Goal: Task Accomplishment & Management: Manage account settings

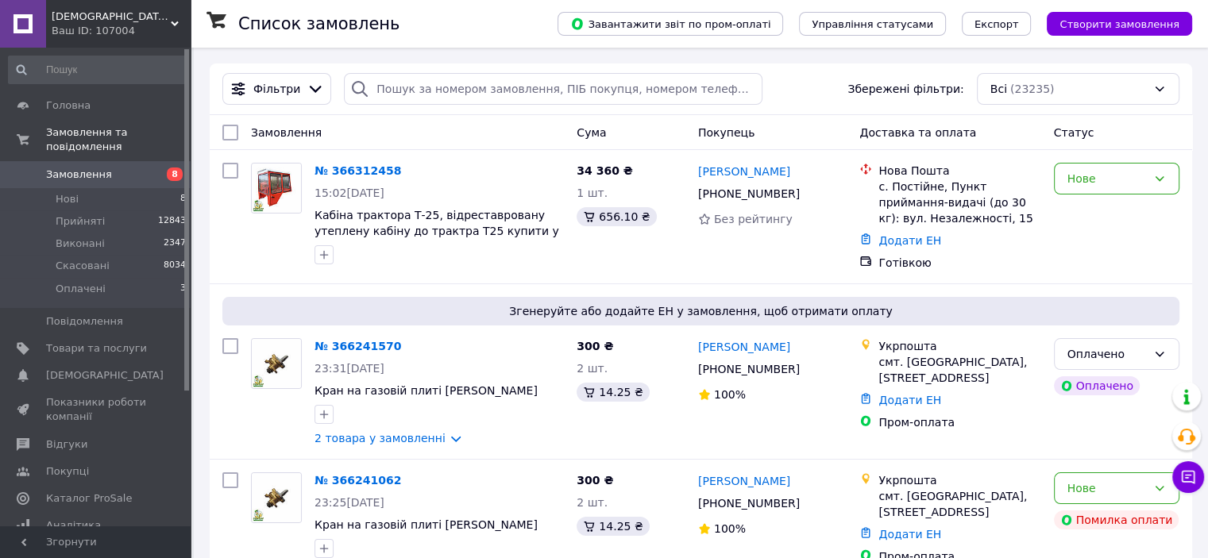
click at [118, 168] on span "Замовлення" at bounding box center [96, 175] width 101 height 14
click at [56, 438] on span "Відгуки" at bounding box center [66, 445] width 41 height 14
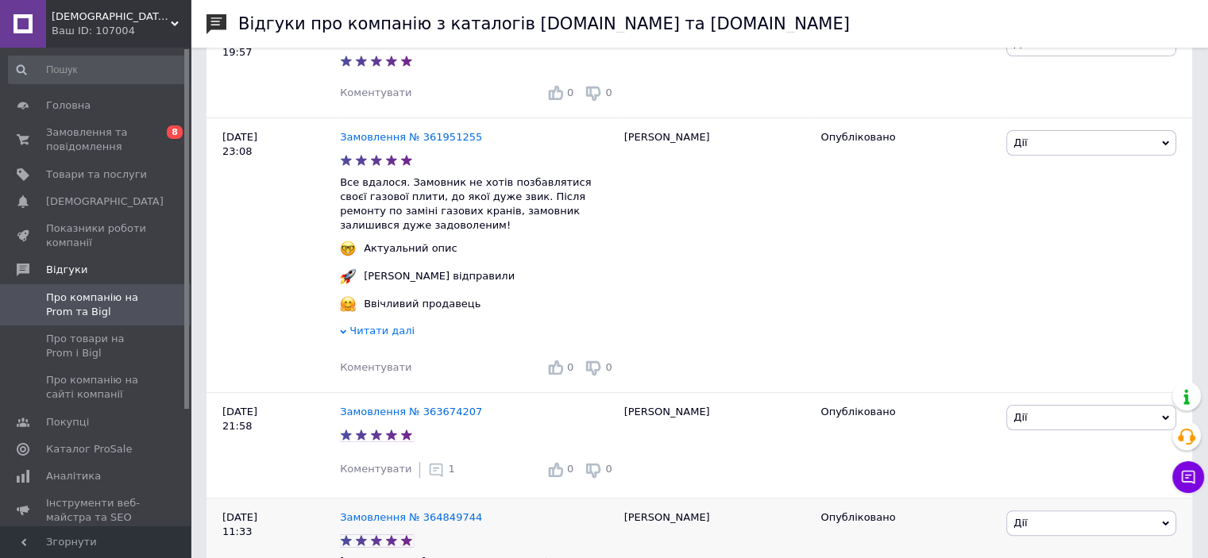
scroll to position [318, 0]
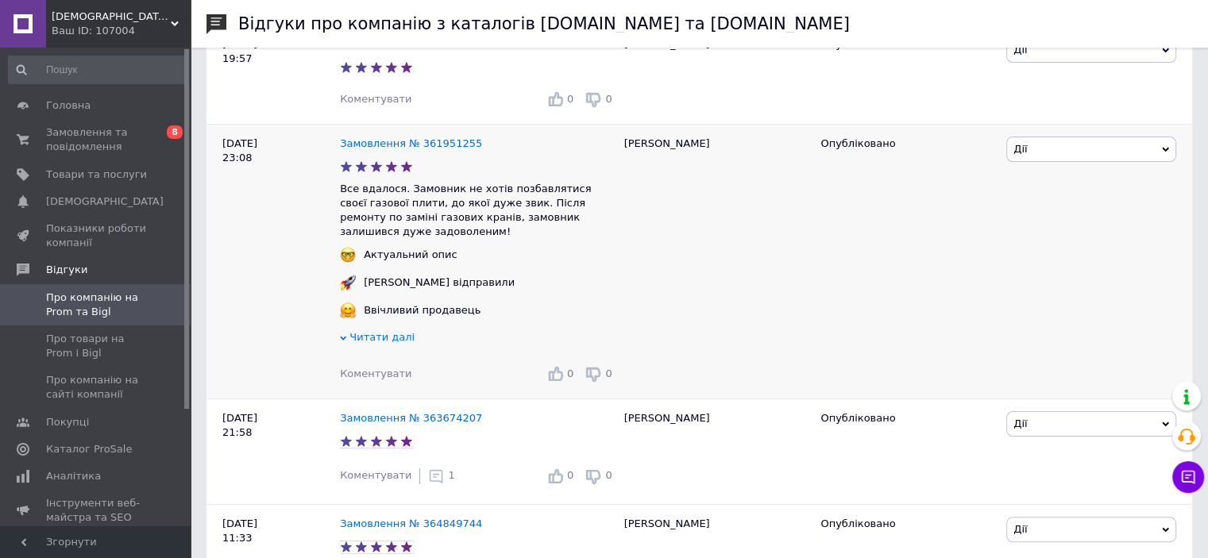
click at [1045, 141] on span "Дії" at bounding box center [1091, 149] width 170 height 25
click at [1038, 174] on li "Коментувати" at bounding box center [1091, 179] width 168 height 22
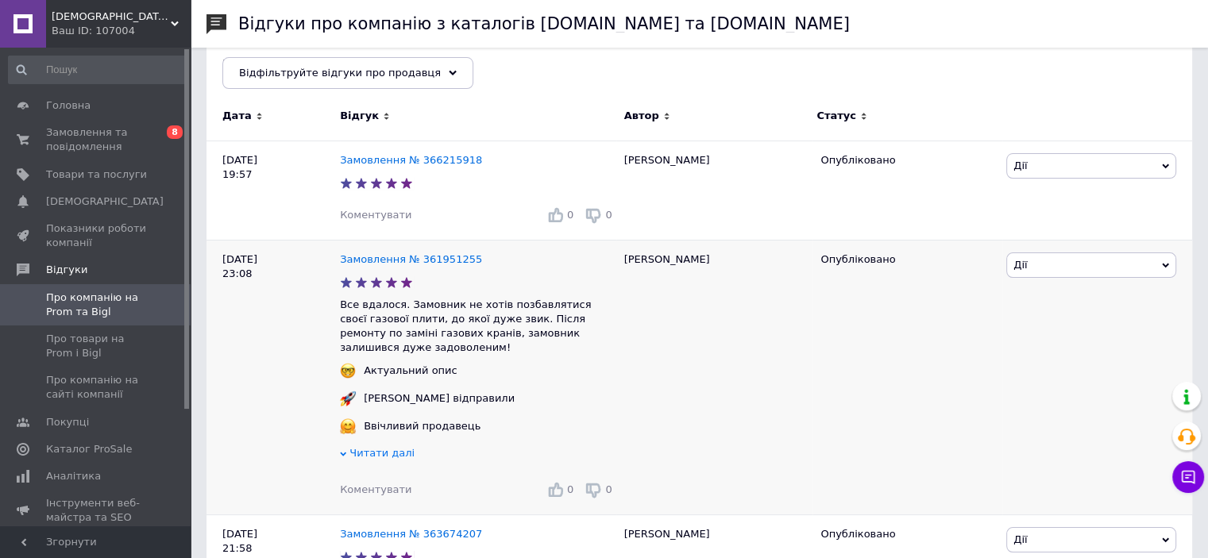
scroll to position [79, 0]
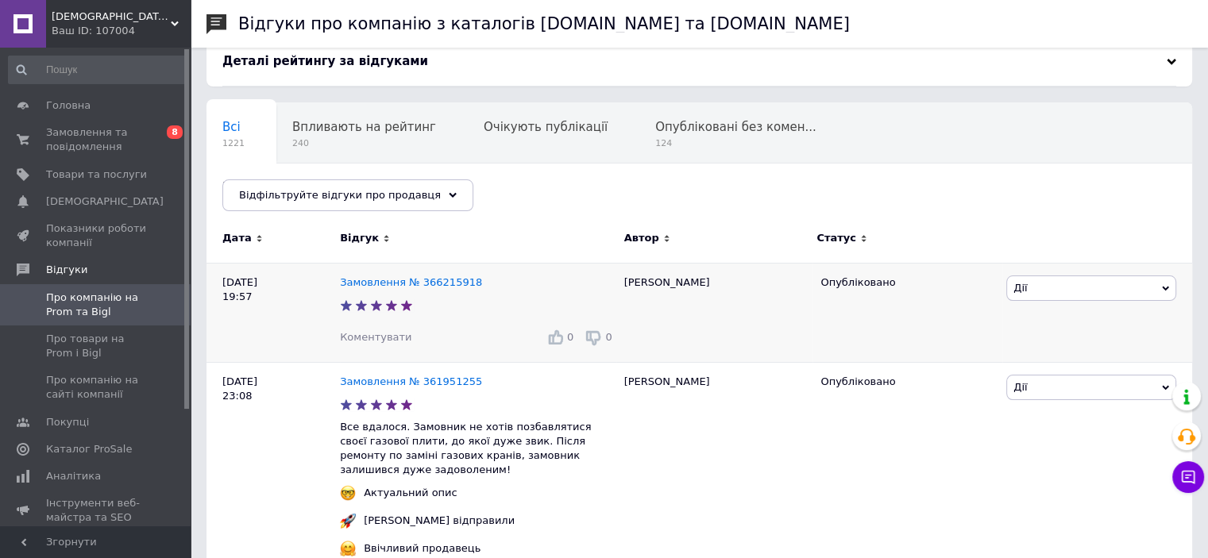
click at [1038, 284] on span "Дії" at bounding box center [1091, 288] width 170 height 25
click at [1032, 315] on li "Коментувати" at bounding box center [1091, 318] width 168 height 22
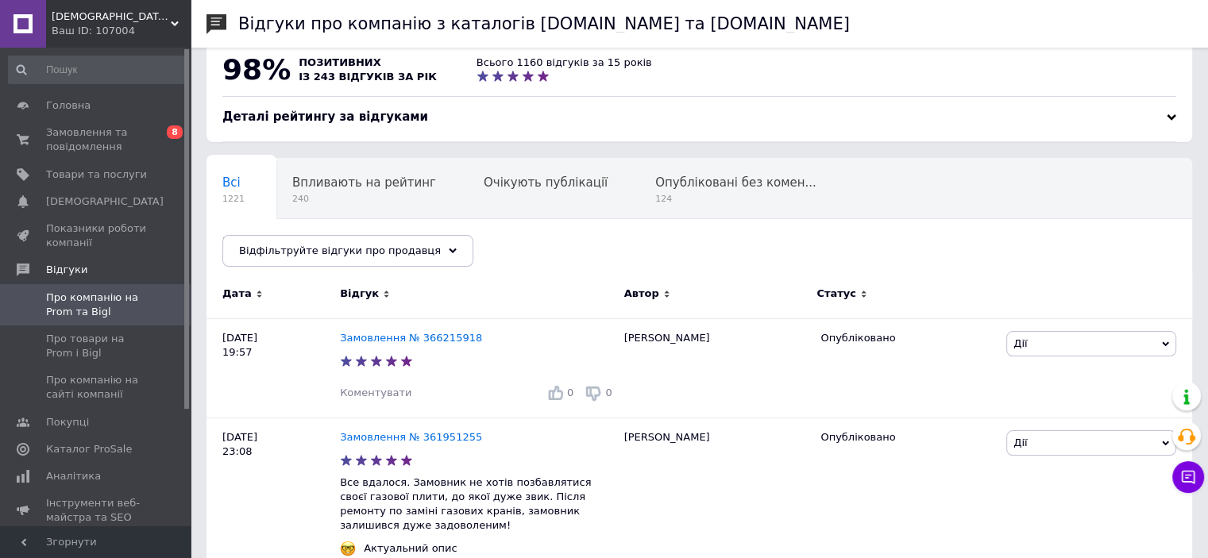
scroll to position [0, 0]
